Goal: Task Accomplishment & Management: Manage account settings

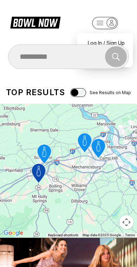
click at [98, 45] on div "Search" at bounding box center [68, 57] width 120 height 25
click at [97, 46] on div "Search" at bounding box center [68, 57] width 120 height 25
click at [89, 37] on div "Log In / Sign Up" at bounding box center [105, 43] width 49 height 12
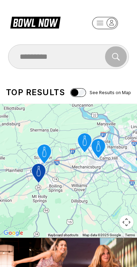
select select "**"
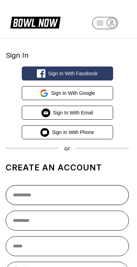
click at [95, 196] on input "text" at bounding box center [67, 195] width 123 height 20
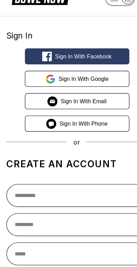
click at [88, 110] on span "Sign in with Email" at bounding box center [73, 113] width 40 height 6
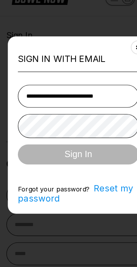
type input "**********"
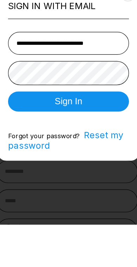
click at [68, 151] on button "Sign In" at bounding box center [68, 160] width 105 height 18
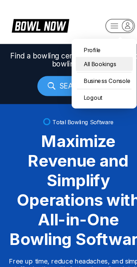
click at [100, 56] on div "All Bookings" at bounding box center [91, 56] width 50 height 12
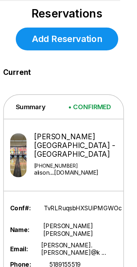
scroll to position [15, 15]
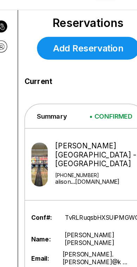
scroll to position [0, 0]
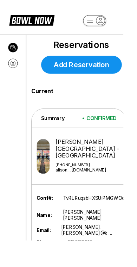
click at [16, 74] on icon at bounding box center [15, 70] width 6 height 9
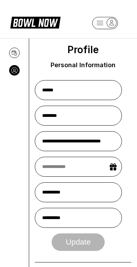
click at [14, 55] on icon at bounding box center [15, 53] width 6 height 9
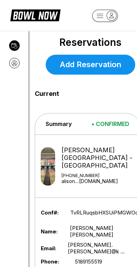
scroll to position [7, 0]
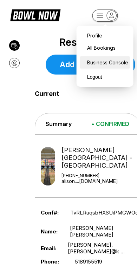
click at [120, 66] on div "Business Console" at bounding box center [105, 62] width 50 height 12
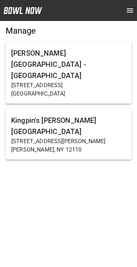
click at [100, 58] on h6 "[PERSON_NAME][GEOGRAPHIC_DATA] - [GEOGRAPHIC_DATA]" at bounding box center [68, 65] width 114 height 34
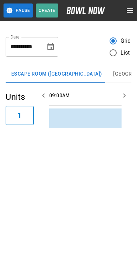
scroll to position [0, 305]
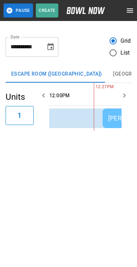
click at [129, 16] on button "open drawer" at bounding box center [130, 11] width 14 height 14
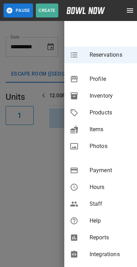
scroll to position [71, 0]
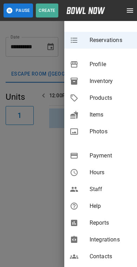
click at [120, 244] on span "Integrations" at bounding box center [110, 240] width 42 height 8
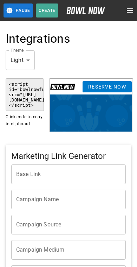
click at [126, 11] on icon "open drawer" at bounding box center [129, 10] width 8 height 8
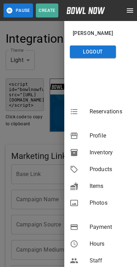
click at [22, 228] on div at bounding box center [68, 133] width 137 height 267
